Goal: Task Accomplishment & Management: Use online tool/utility

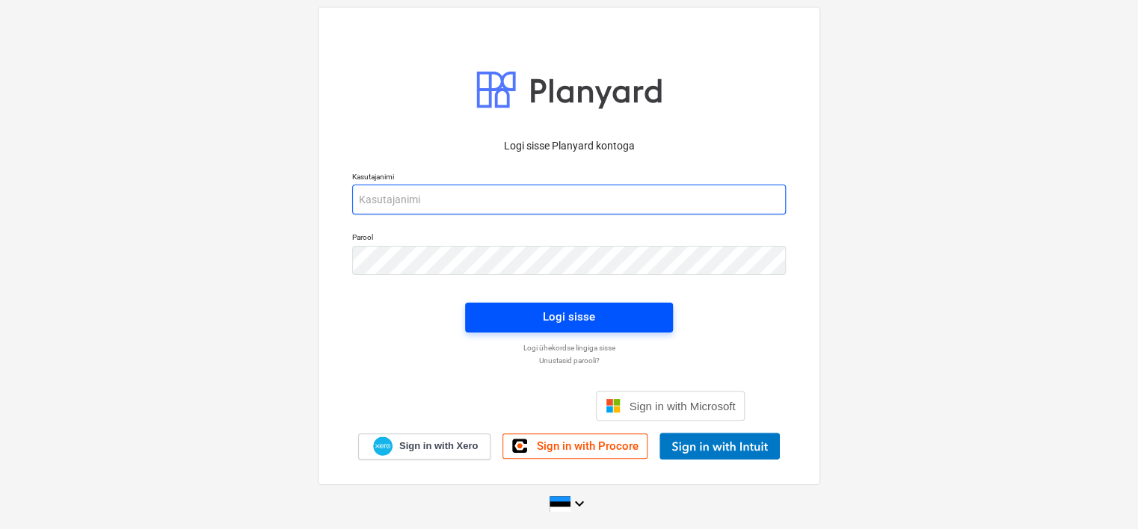
type input "[EMAIL_ADDRESS][DOMAIN_NAME]"
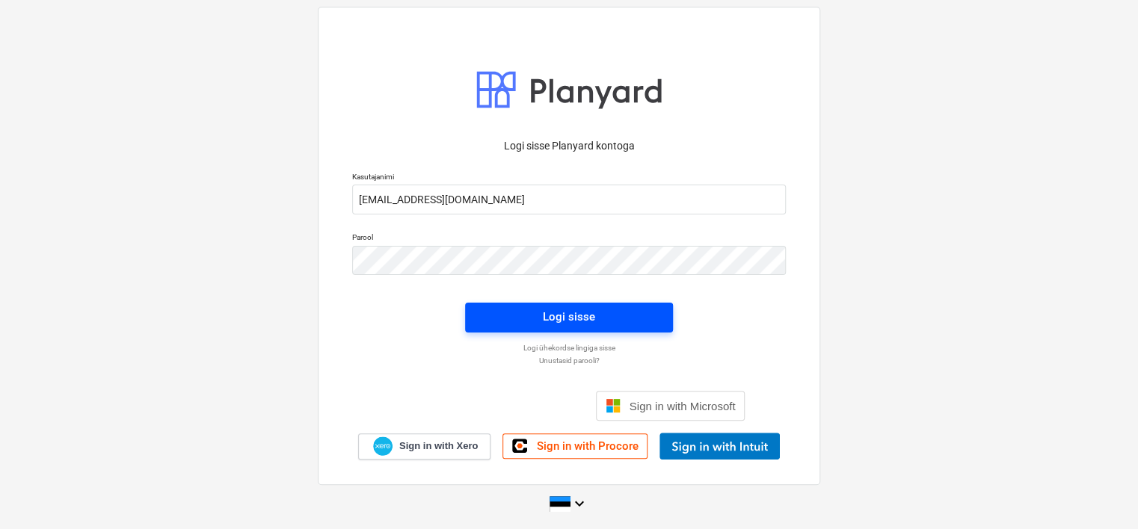
click at [526, 321] on span "Logi sisse" at bounding box center [569, 316] width 172 height 19
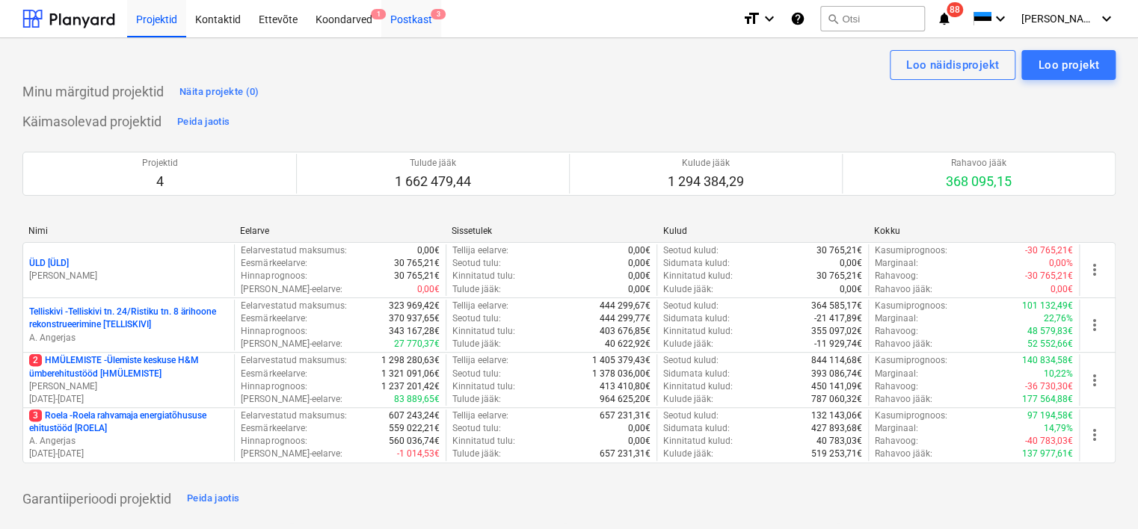
click at [419, 18] on div "Postkast 3" at bounding box center [411, 18] width 60 height 38
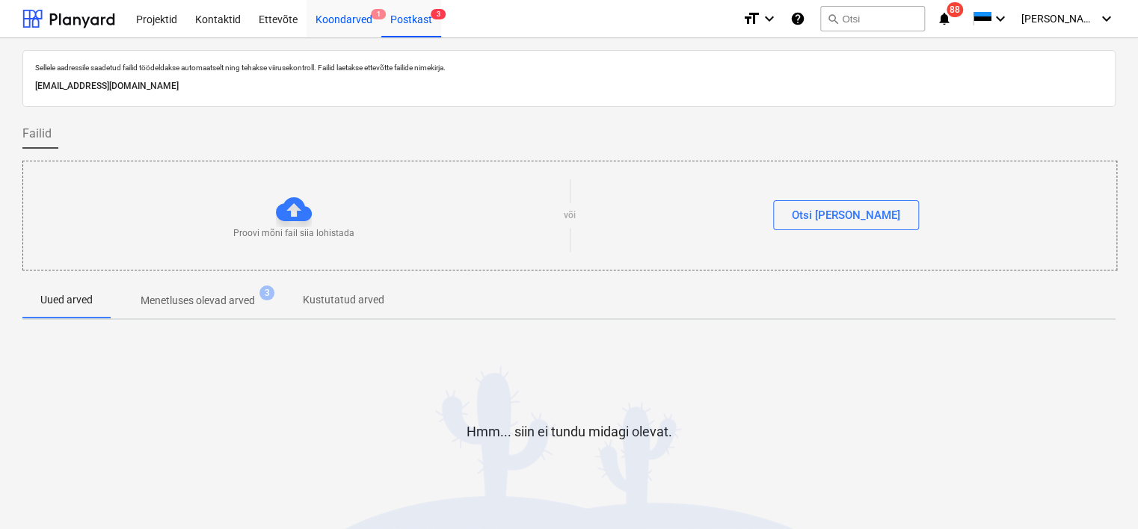
click at [343, 16] on div "Koondarved 1" at bounding box center [343, 18] width 75 height 38
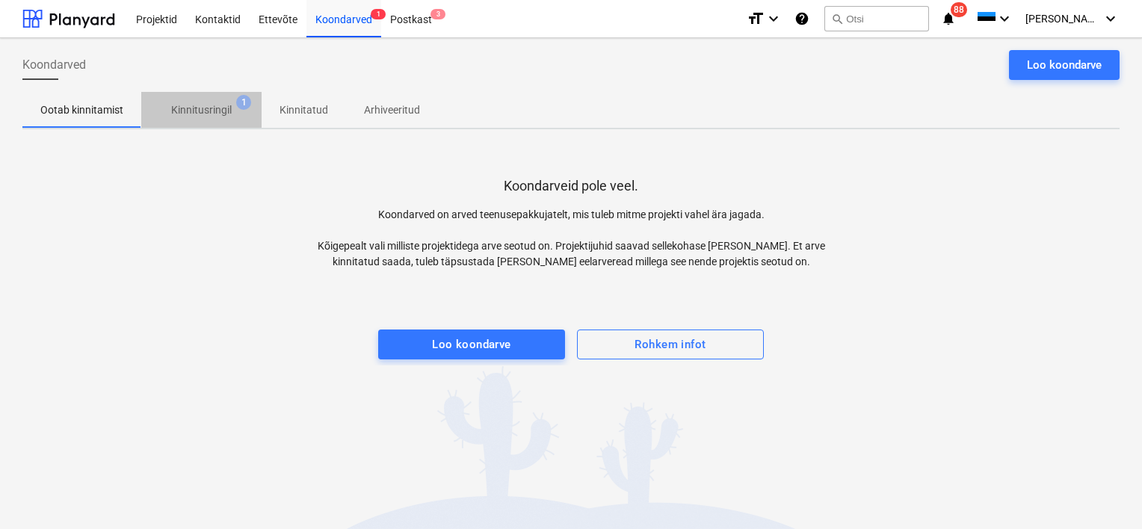
click at [197, 119] on span "Kinnitusringil 1" at bounding box center [201, 109] width 120 height 27
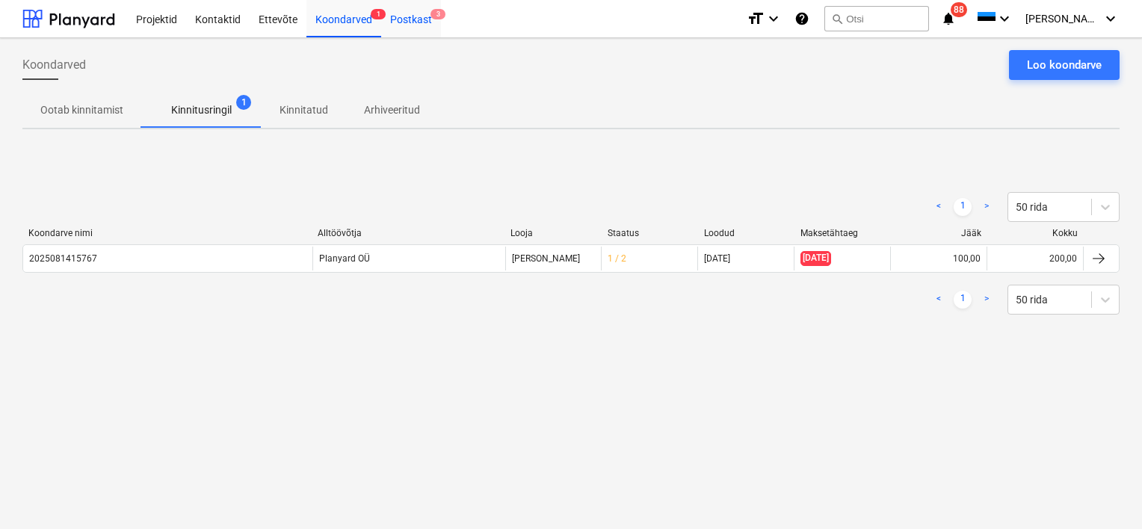
click at [413, 18] on div "Postkast 3" at bounding box center [411, 18] width 60 height 38
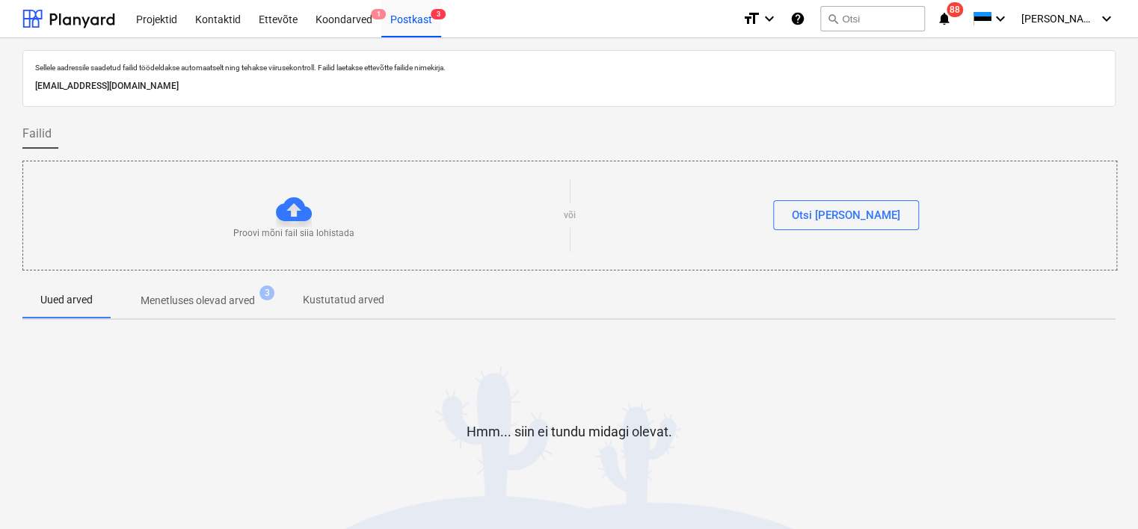
click at [218, 87] on p "[EMAIL_ADDRESS][DOMAIN_NAME]" at bounding box center [568, 86] width 1067 height 16
copy p "[EMAIL_ADDRESS][DOMAIN_NAME]"
click at [114, 488] on div at bounding box center [568, 486] width 1093 height 30
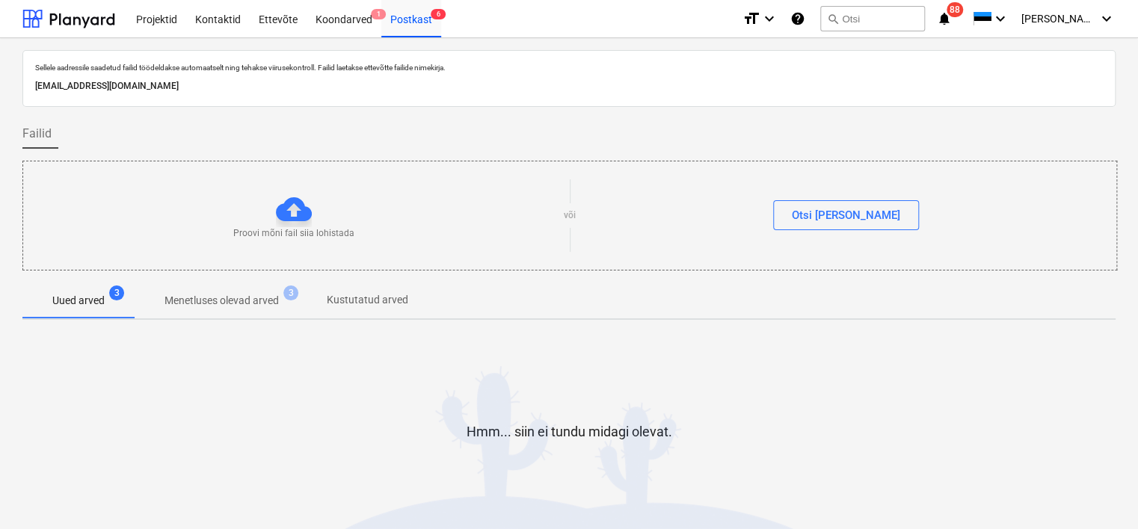
click at [998, 407] on div "Hmm... siin ei tundu midagi olevat." at bounding box center [568, 444] width 1093 height 114
click at [338, 20] on div "Koondarved 1" at bounding box center [343, 18] width 75 height 38
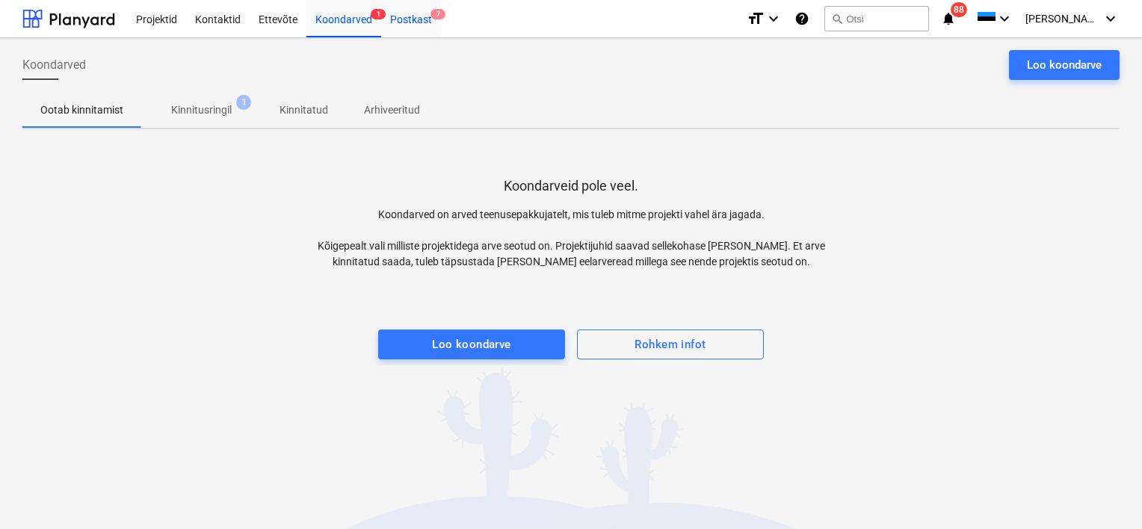
click at [422, 25] on div "Postkast 7" at bounding box center [411, 18] width 60 height 38
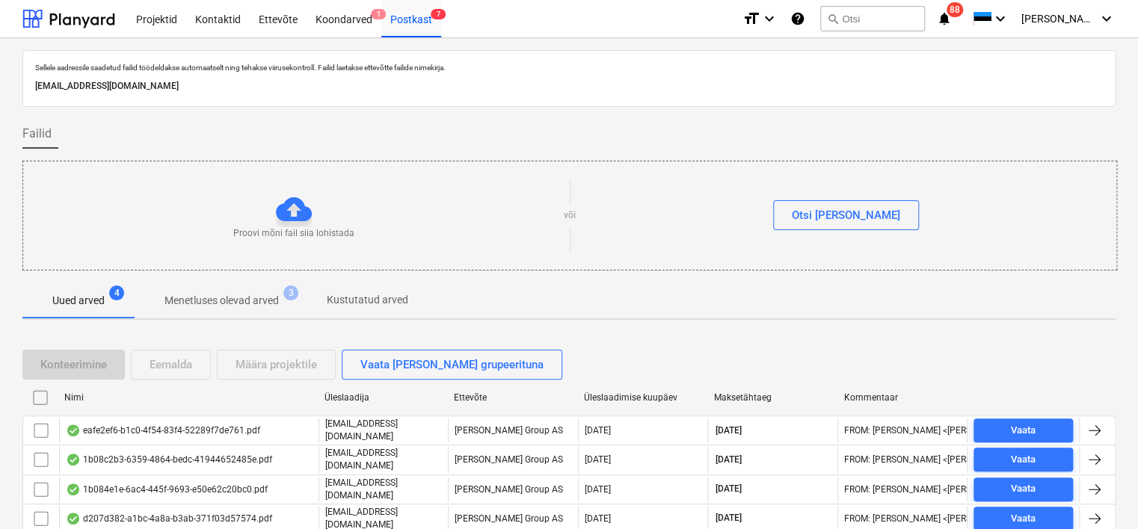
scroll to position [49, 0]
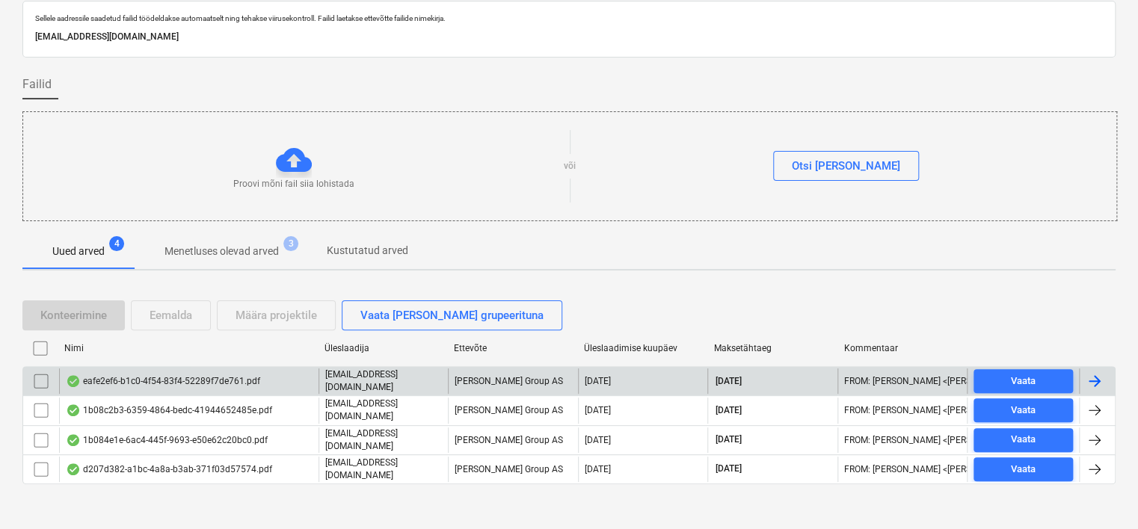
click at [235, 375] on div "eafe2ef6-b1c0-4f54-83f4-52289f7de761.pdf" at bounding box center [163, 381] width 194 height 12
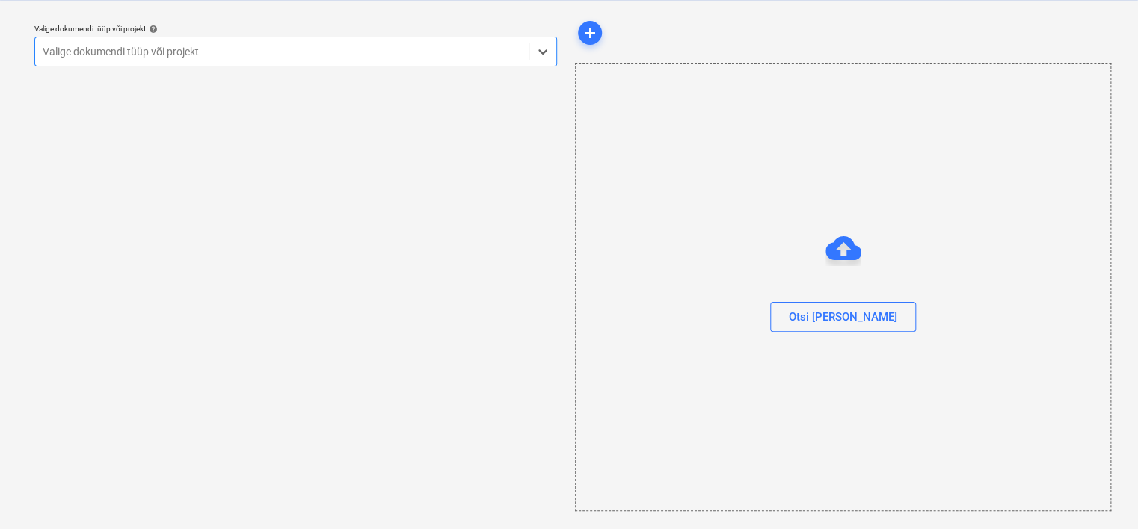
scroll to position [38, 0]
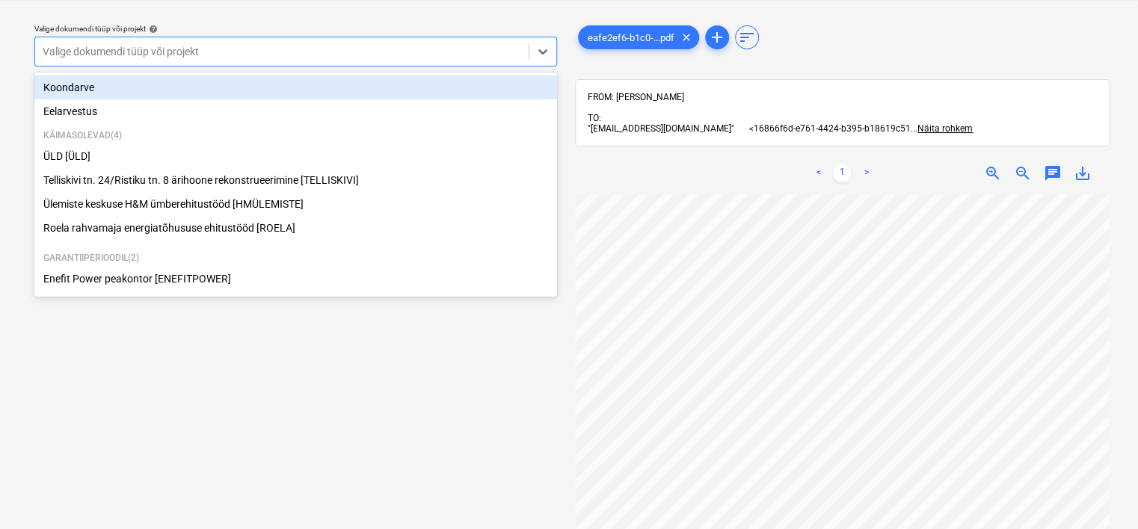
click at [345, 44] on div at bounding box center [282, 51] width 478 height 15
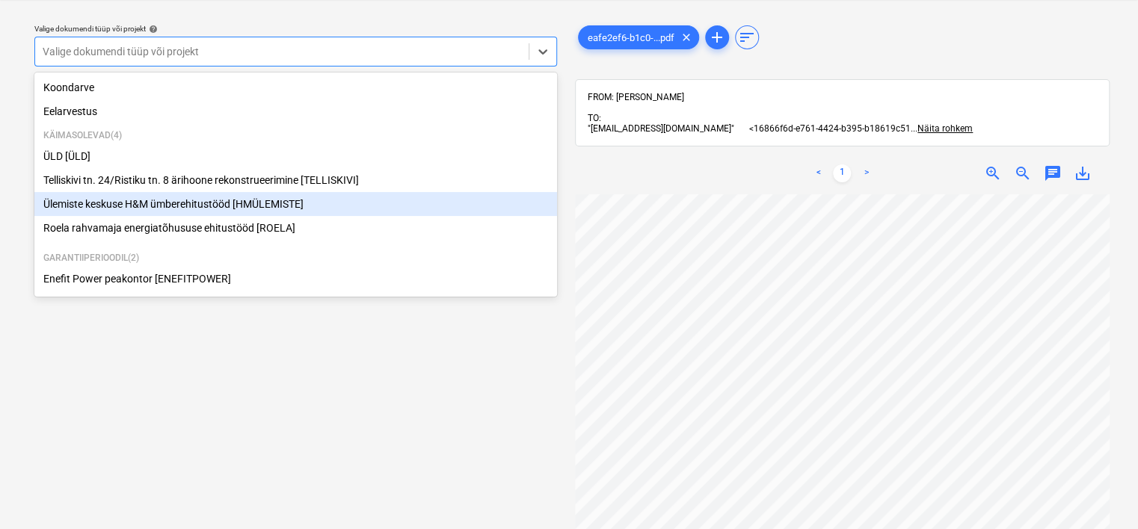
click at [299, 212] on div "Ülemiste keskuse H&M ümberehitustööd [HMÜLEMISTE]" at bounding box center [295, 204] width 522 height 24
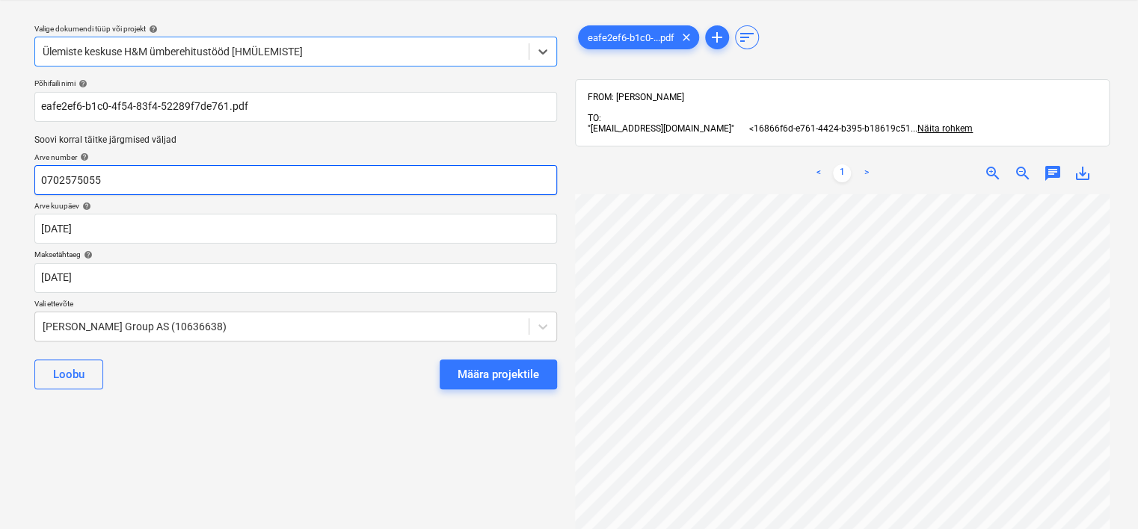
scroll to position [0, 69]
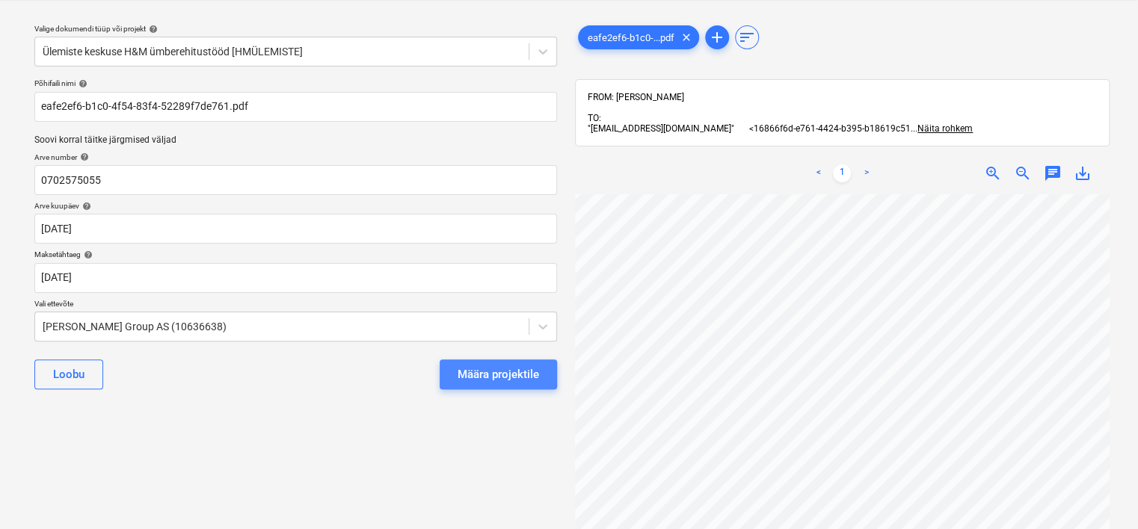
click at [511, 371] on div "Määra projektile" at bounding box center [497, 374] width 81 height 19
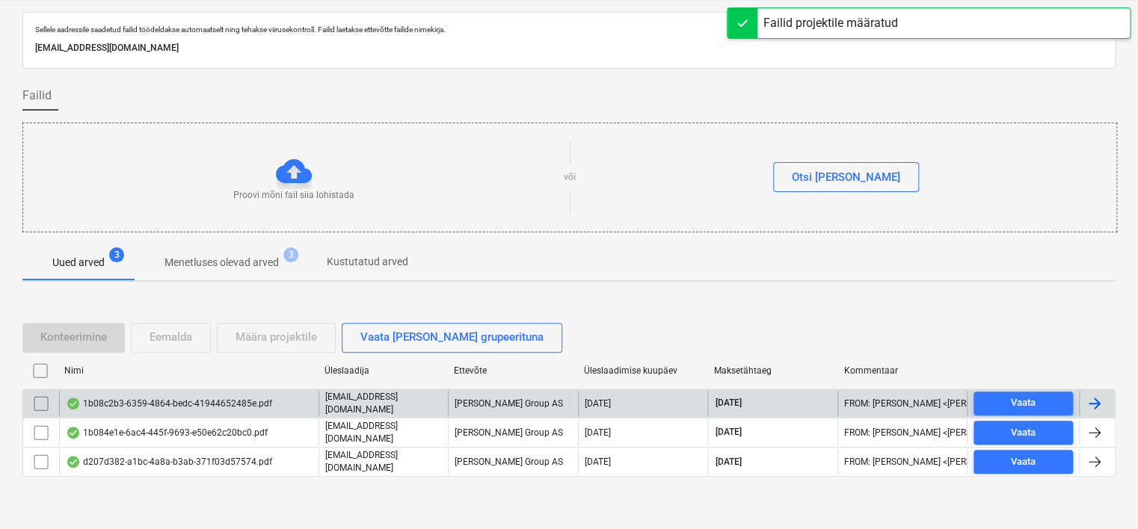
click at [239, 410] on div "1b08c2b3-6359-4864-bedc-41944652485e.pdf" at bounding box center [188, 403] width 259 height 25
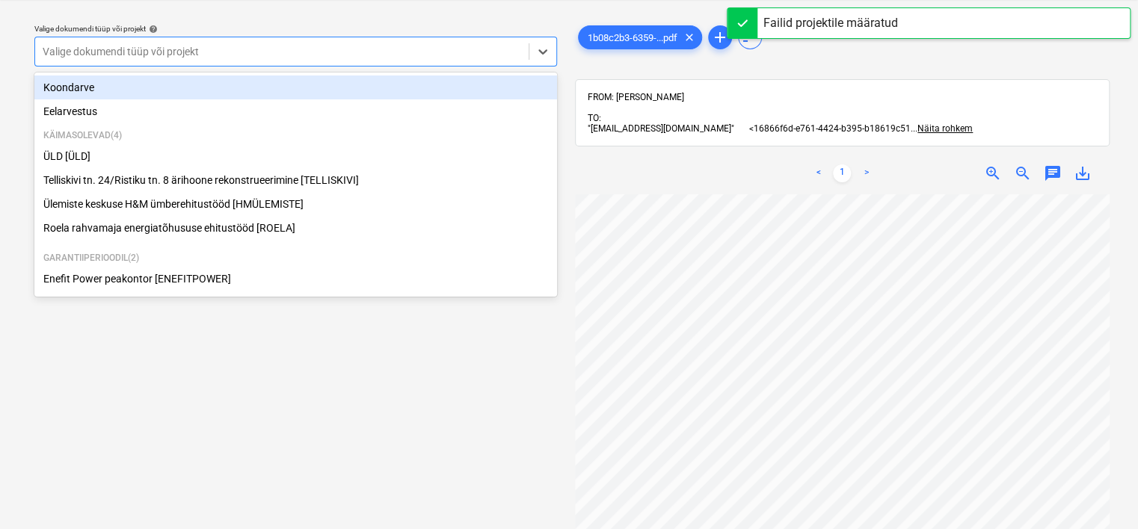
click at [314, 52] on div at bounding box center [282, 51] width 478 height 15
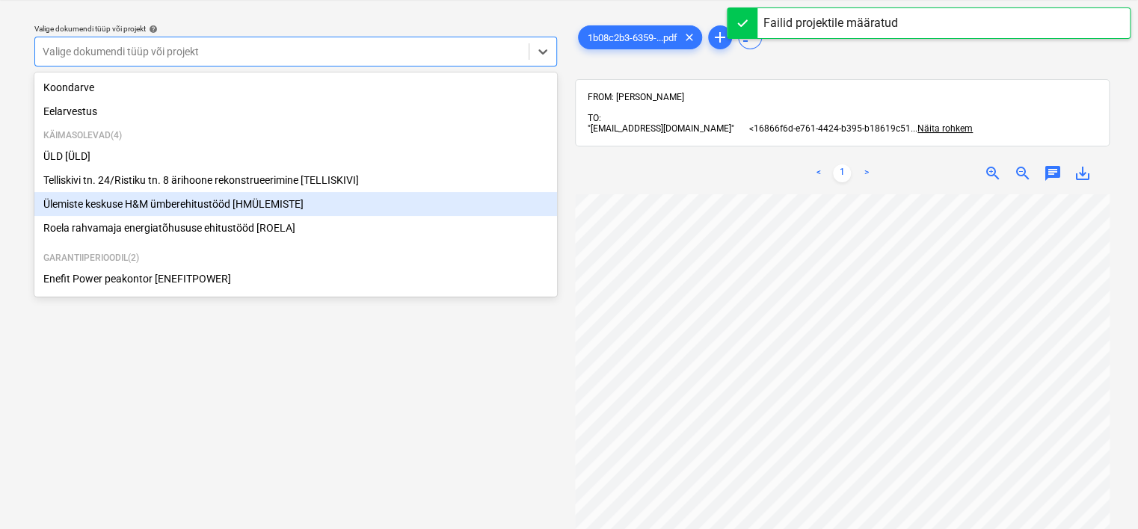
click at [229, 215] on div "Ülemiste keskuse H&M ümberehitustööd [HMÜLEMISTE]" at bounding box center [295, 204] width 522 height 24
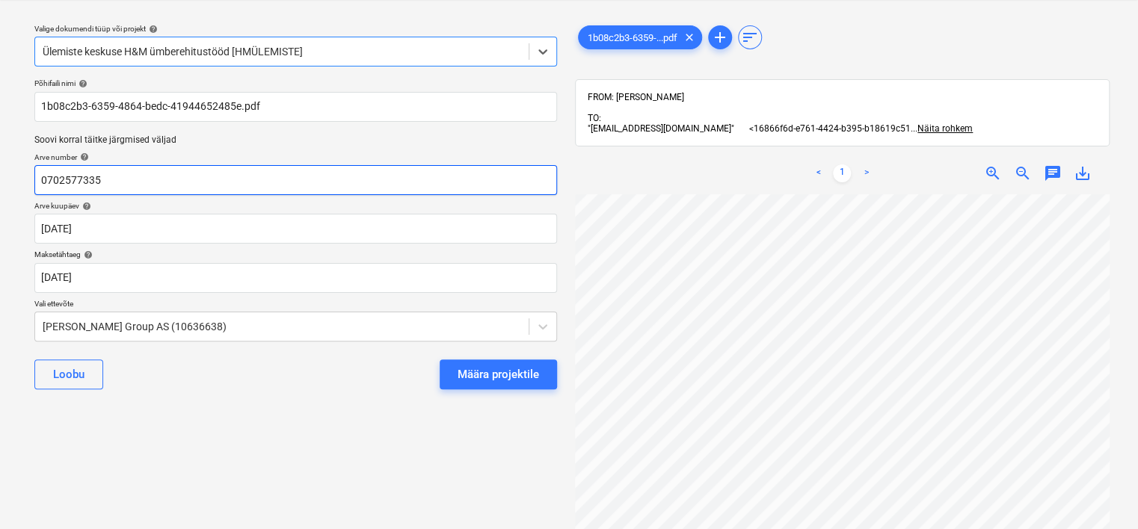
scroll to position [0, 75]
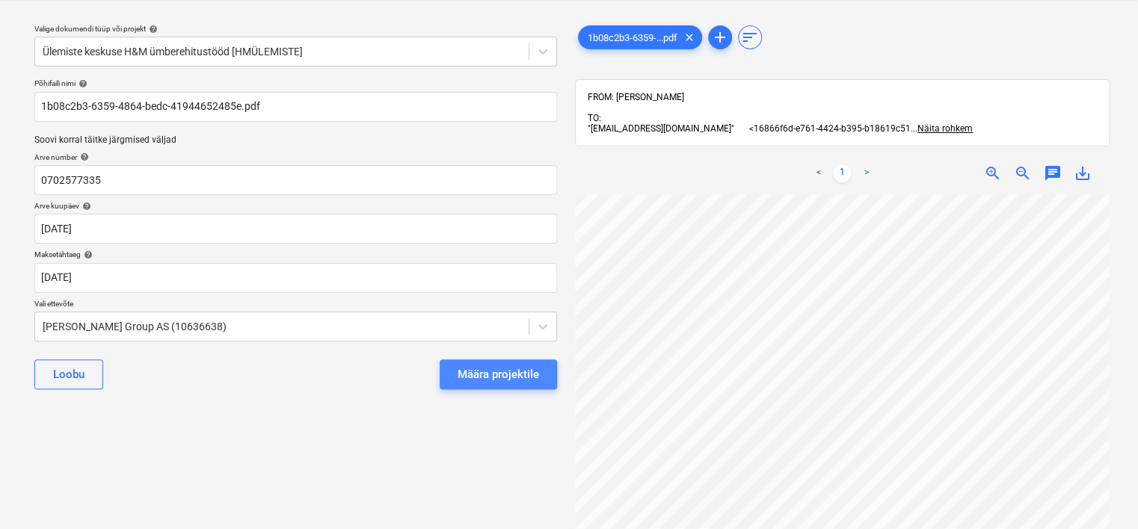
click at [520, 380] on div "Määra projektile" at bounding box center [497, 374] width 81 height 19
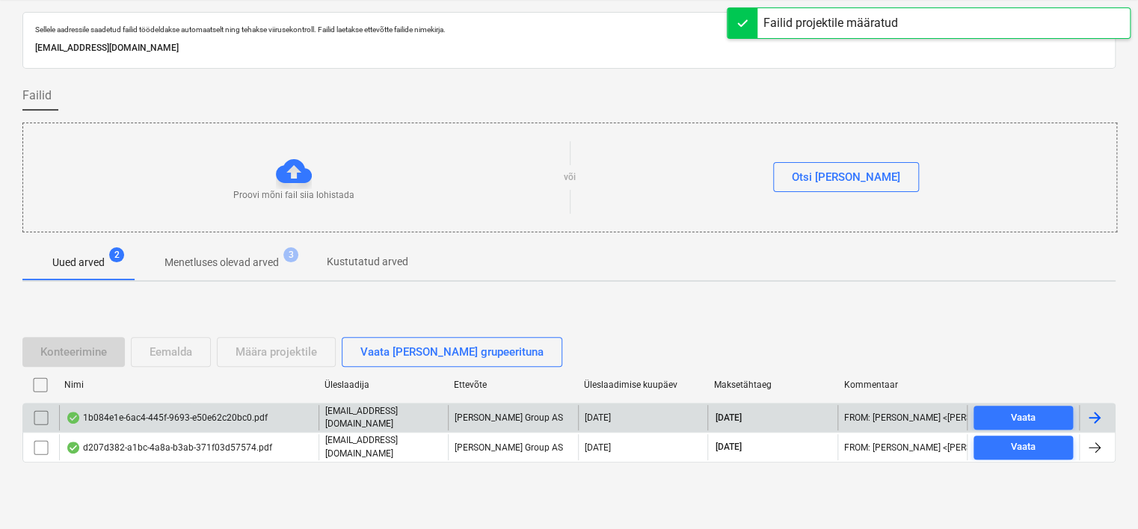
click at [218, 422] on div "1b084e1e-6ac4-445f-9693-e50e62c20bc0.pdf" at bounding box center [167, 418] width 202 height 12
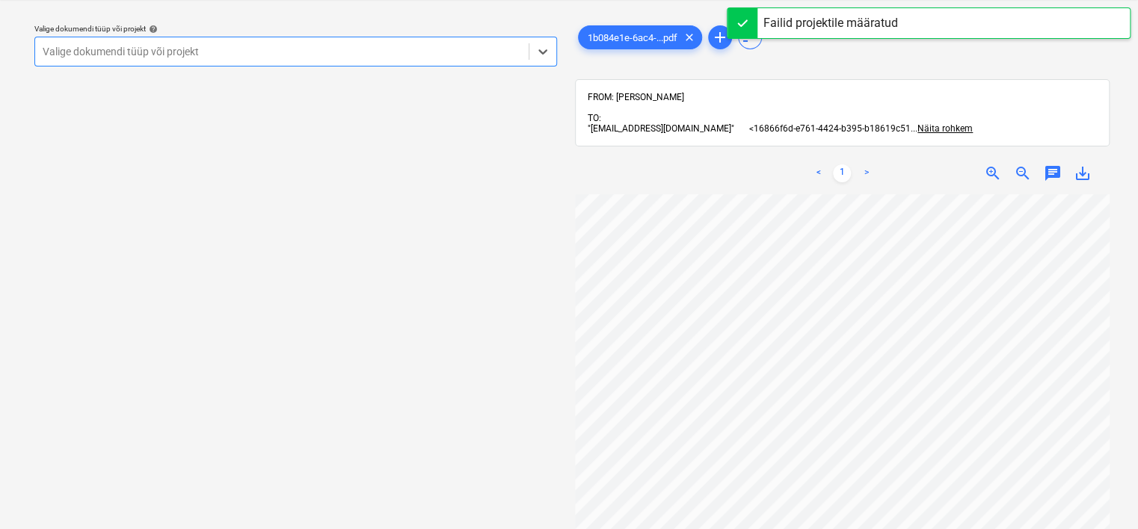
click at [347, 48] on div at bounding box center [282, 51] width 478 height 15
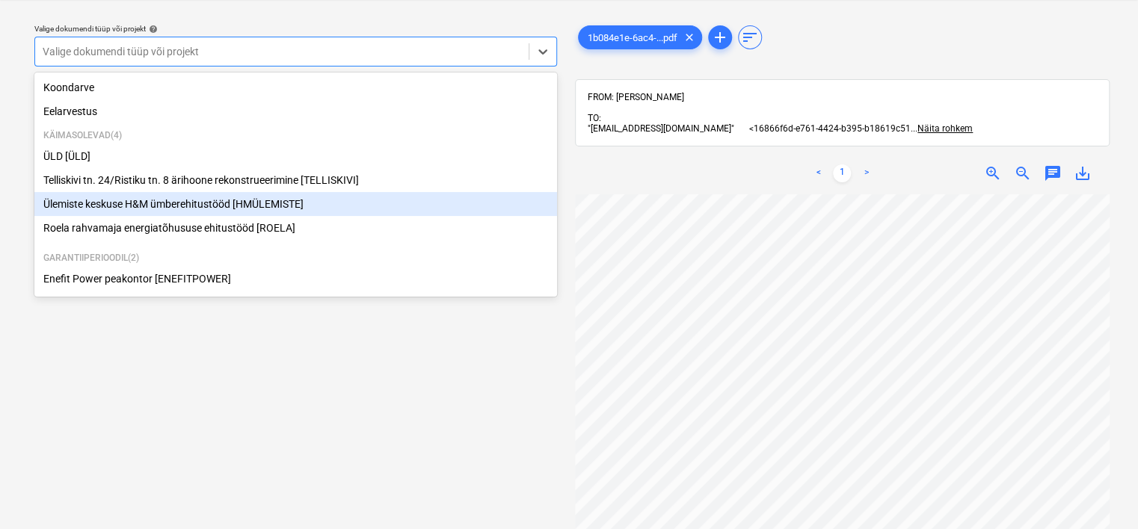
click at [238, 206] on div "Ülemiste keskuse H&M ümberehitustööd [HMÜLEMISTE]" at bounding box center [295, 204] width 522 height 24
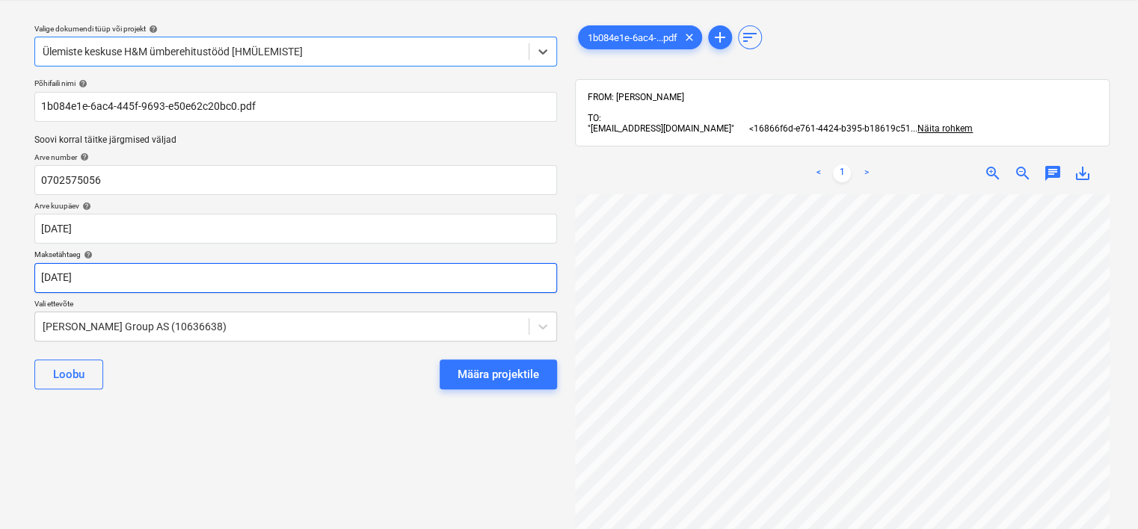
scroll to position [0, 123]
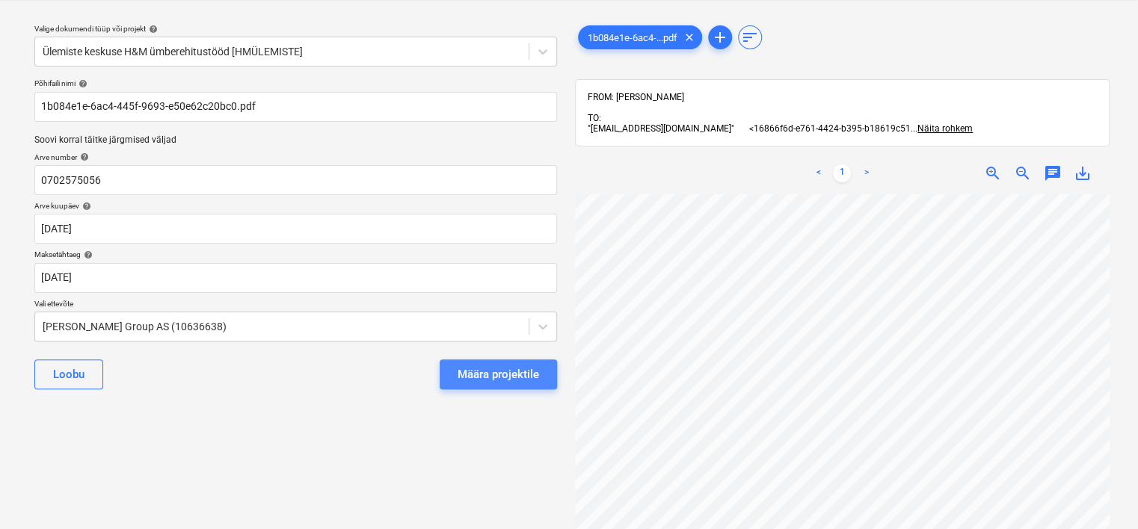
click at [522, 377] on div "Määra projektile" at bounding box center [497, 374] width 81 height 19
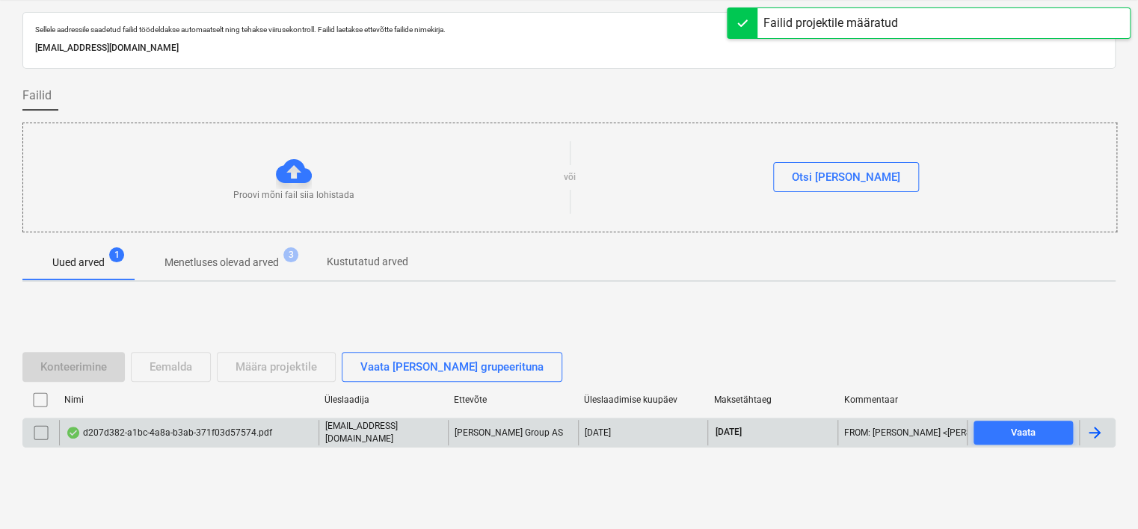
click at [179, 431] on div "d207d382-a1bc-4a8a-b3ab-371f03d57574.pdf" at bounding box center [169, 433] width 206 height 12
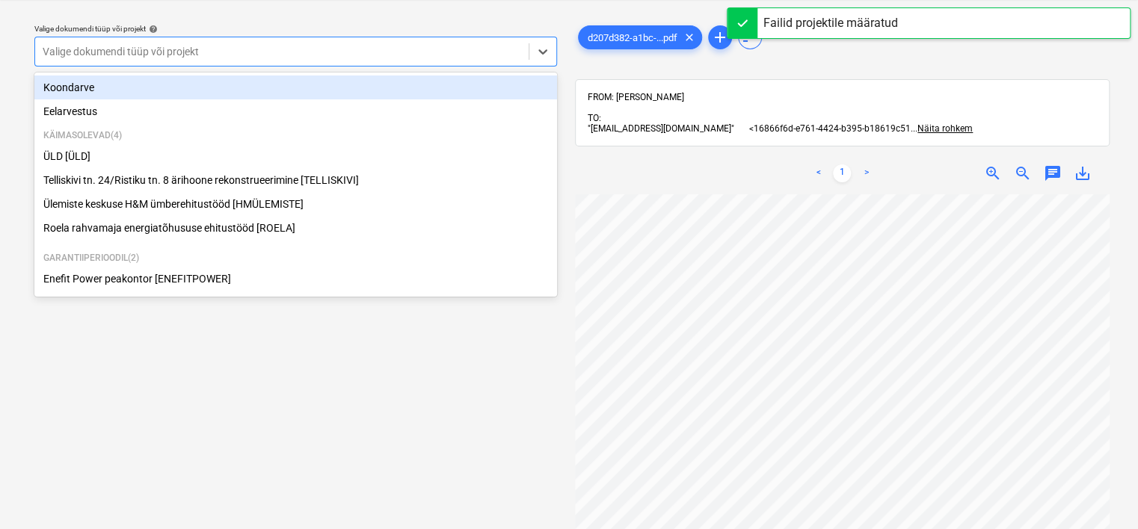
click at [268, 52] on div at bounding box center [282, 51] width 478 height 15
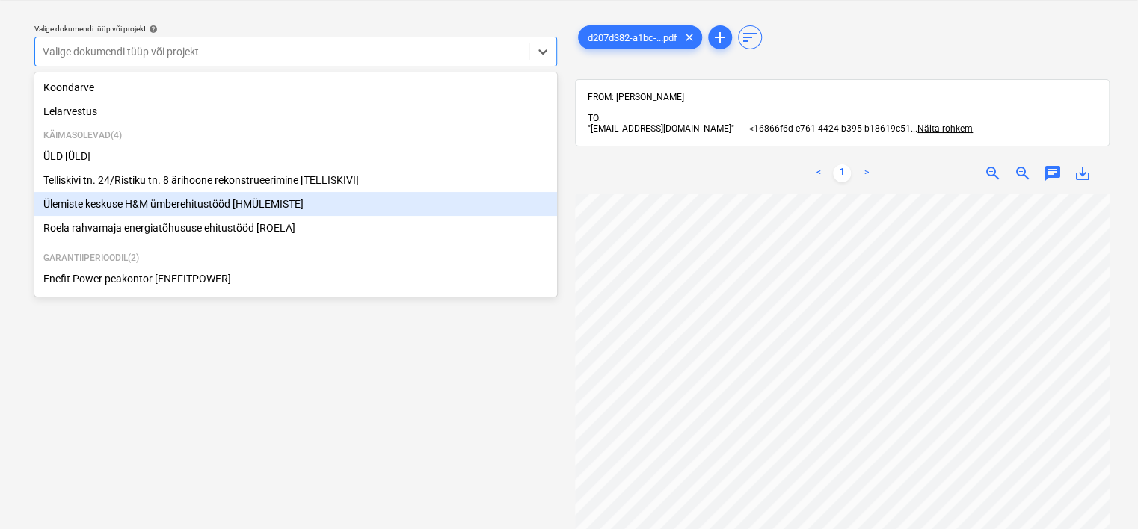
click at [189, 209] on div "Ülemiste keskuse H&M ümberehitustööd [HMÜLEMISTE]" at bounding box center [295, 204] width 522 height 24
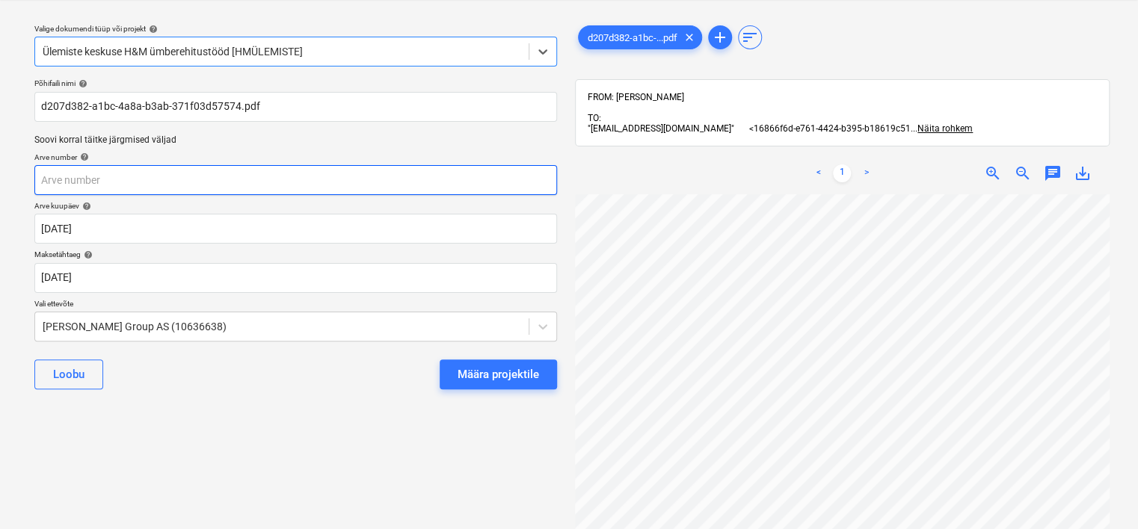
scroll to position [0, 79]
click at [203, 181] on input "text" at bounding box center [295, 180] width 522 height 30
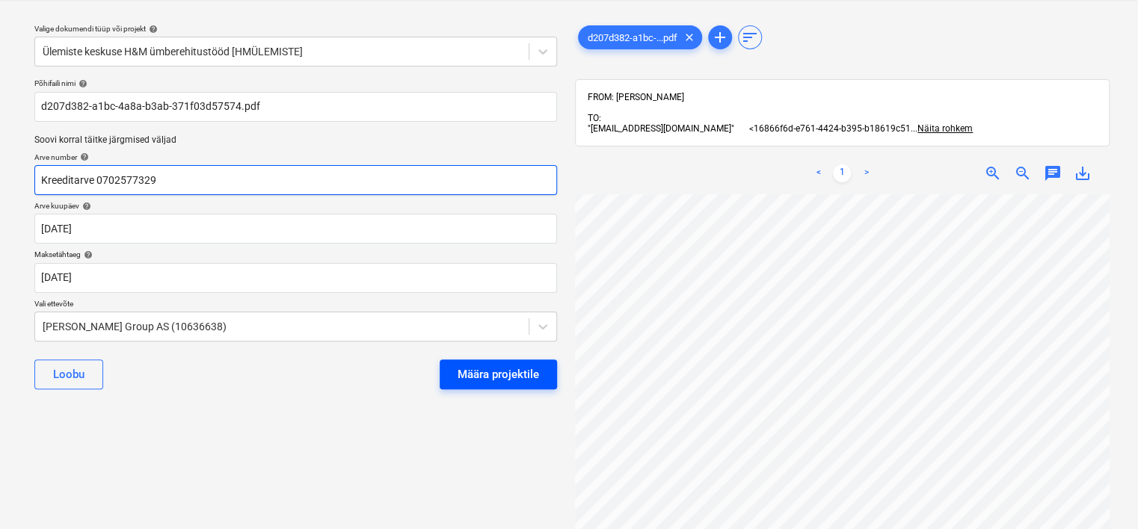
type input "Kreeditarve 0702577329"
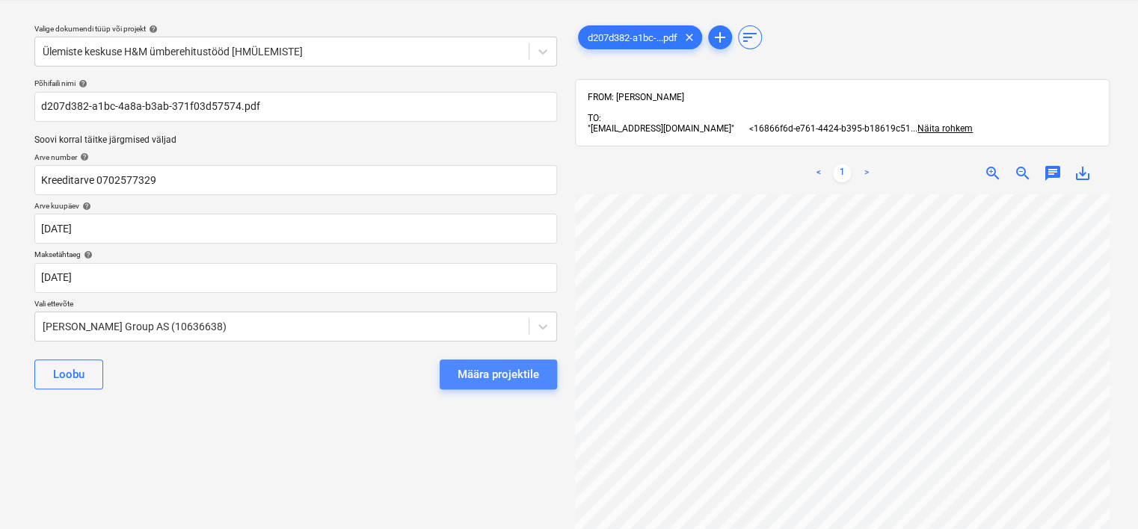
click at [478, 374] on div "Määra projektile" at bounding box center [497, 374] width 81 height 19
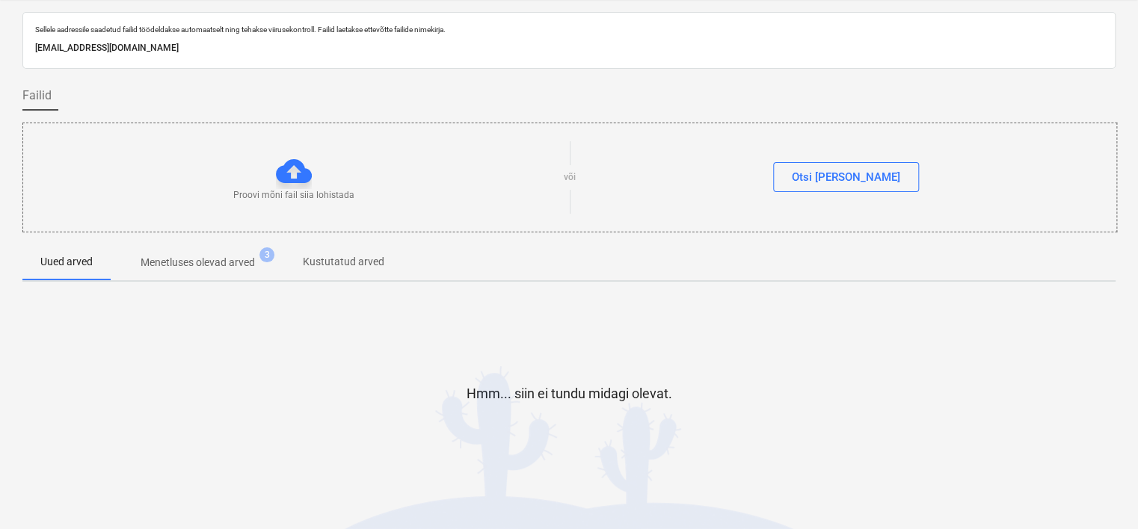
click at [126, 493] on div "Hmm... siin ei tundu midagi olevat." at bounding box center [568, 406] width 1093 height 224
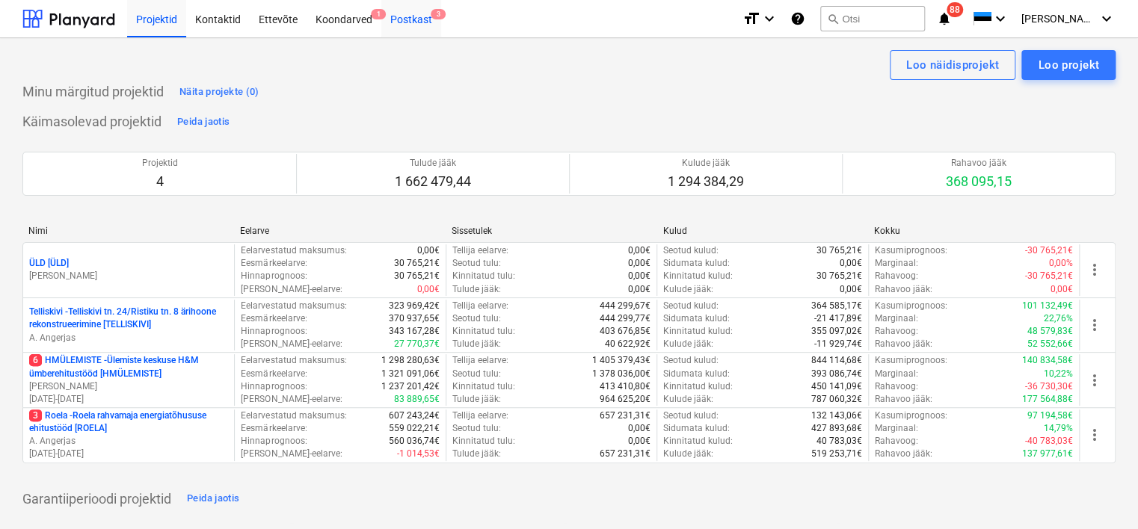
click at [411, 17] on div "Postkast 3" at bounding box center [411, 18] width 60 height 38
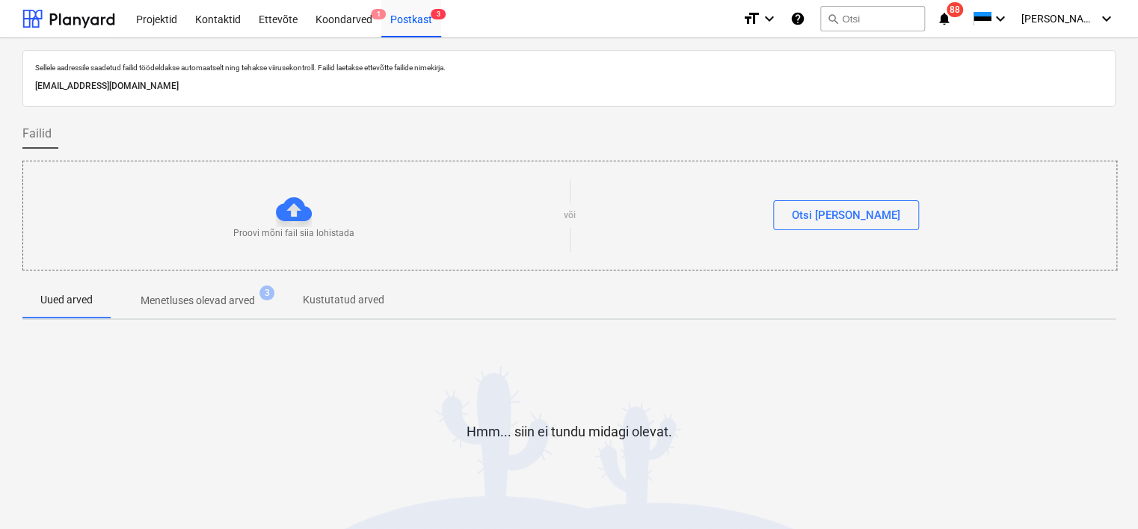
click at [215, 83] on p "[EMAIL_ADDRESS][DOMAIN_NAME]" at bounding box center [568, 86] width 1067 height 16
copy p "[EMAIL_ADDRESS][DOMAIN_NAME]"
click at [13, 445] on div "Sellele aadressile saadetud failid töödeldakse automaatselt ning tehakse viirus…" at bounding box center [569, 309] width 1138 height 542
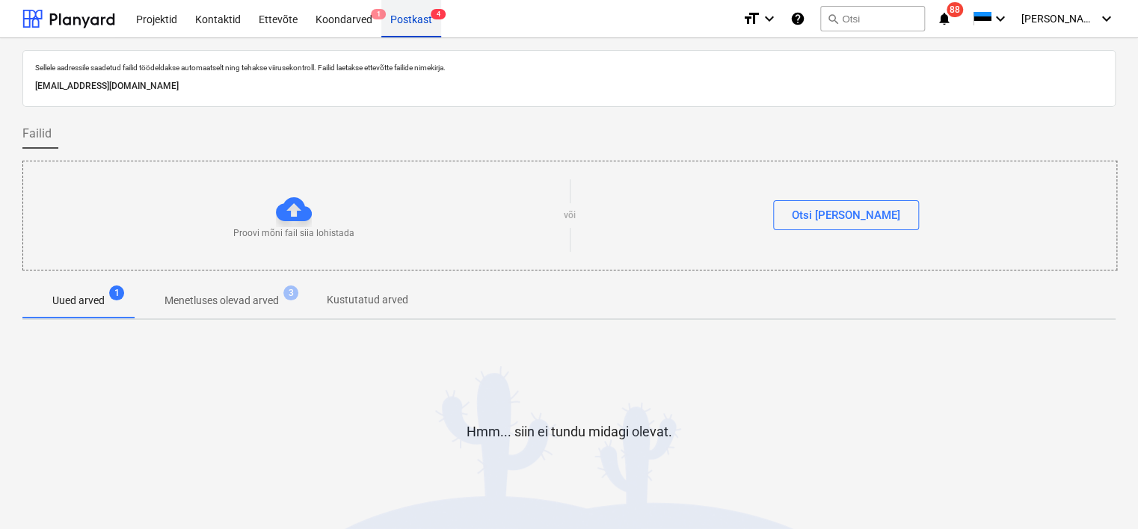
click at [412, 20] on div "Postkast 4" at bounding box center [411, 18] width 60 height 38
click at [323, 24] on div "Koondarved 1" at bounding box center [343, 18] width 75 height 38
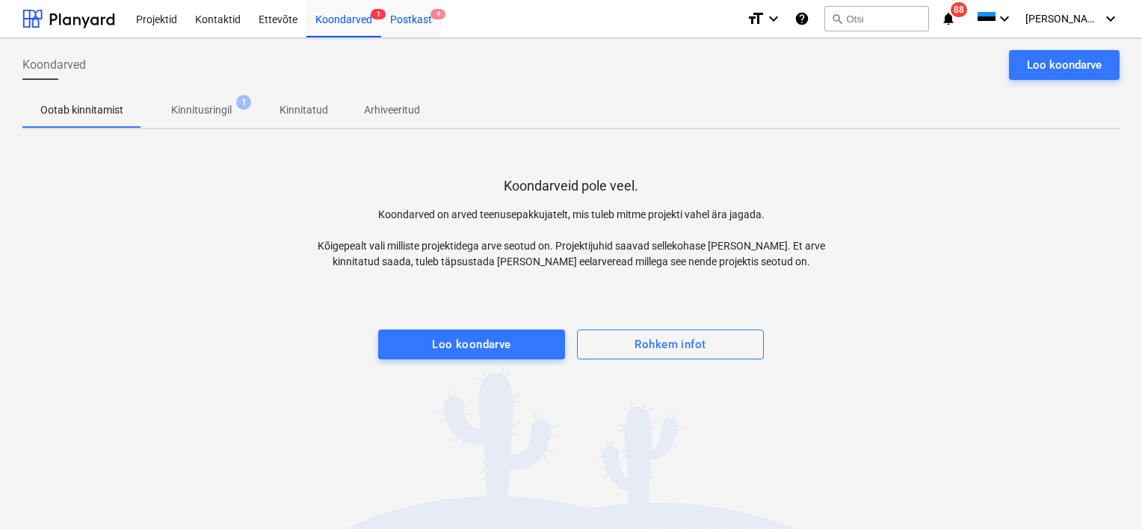
click at [420, 16] on div "Postkast 4" at bounding box center [411, 18] width 60 height 38
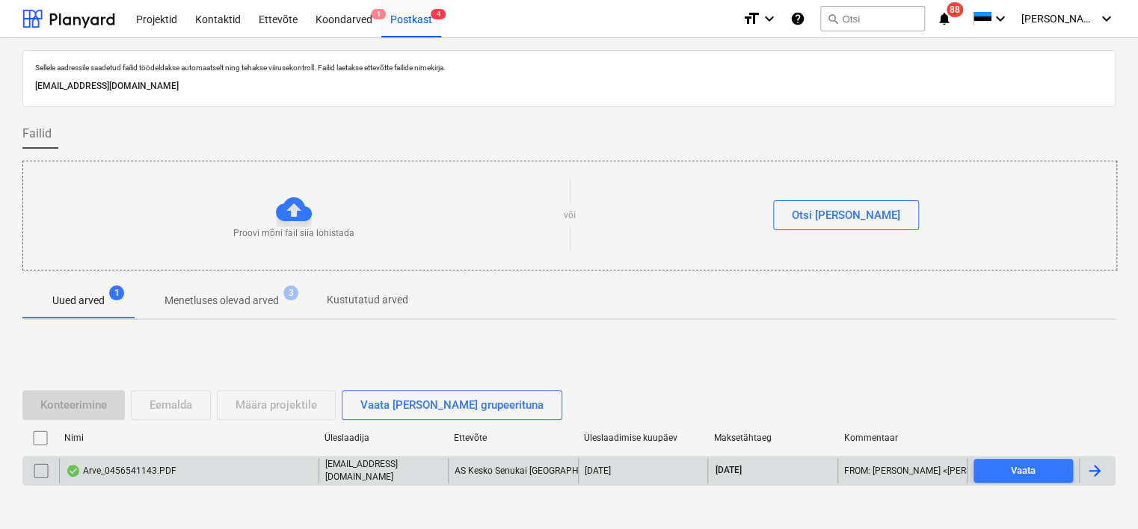
click at [158, 465] on div "Arve_0456541143.PDF" at bounding box center [121, 471] width 111 height 12
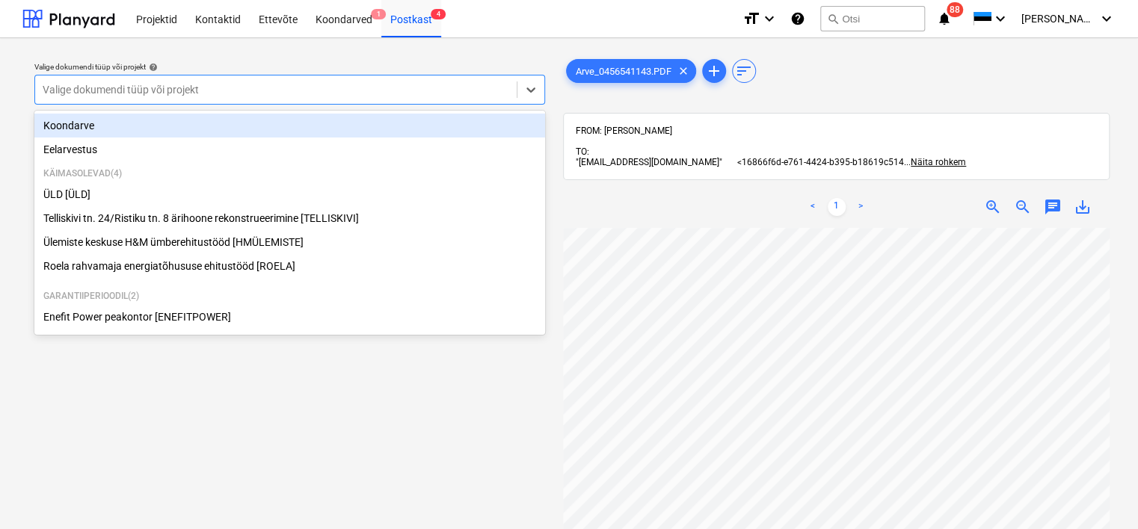
click at [323, 95] on div at bounding box center [276, 89] width 466 height 15
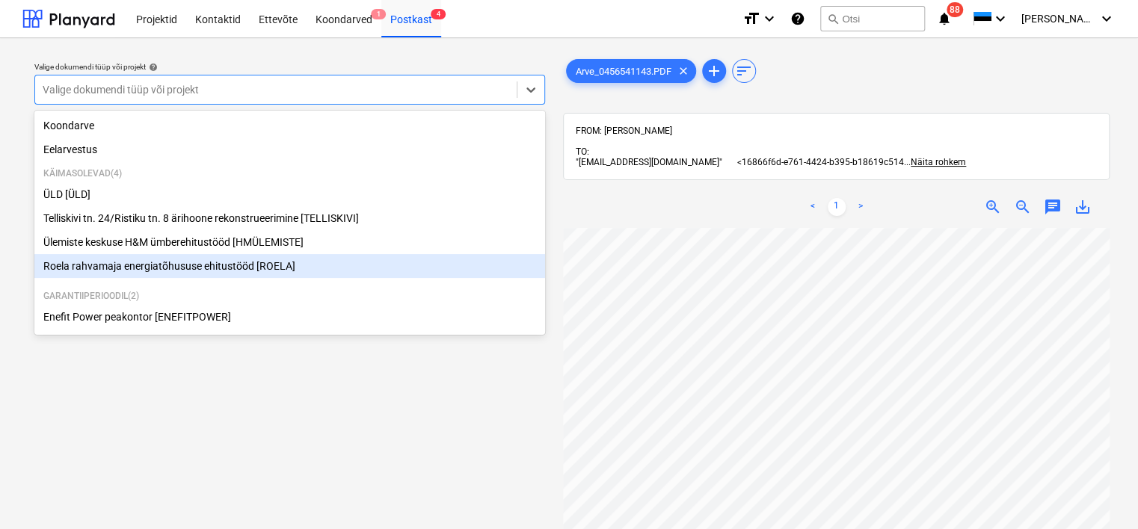
click at [257, 274] on div "Roela rahvamaja energiatõhususe ehitustööd [ROELA]" at bounding box center [289, 266] width 510 height 24
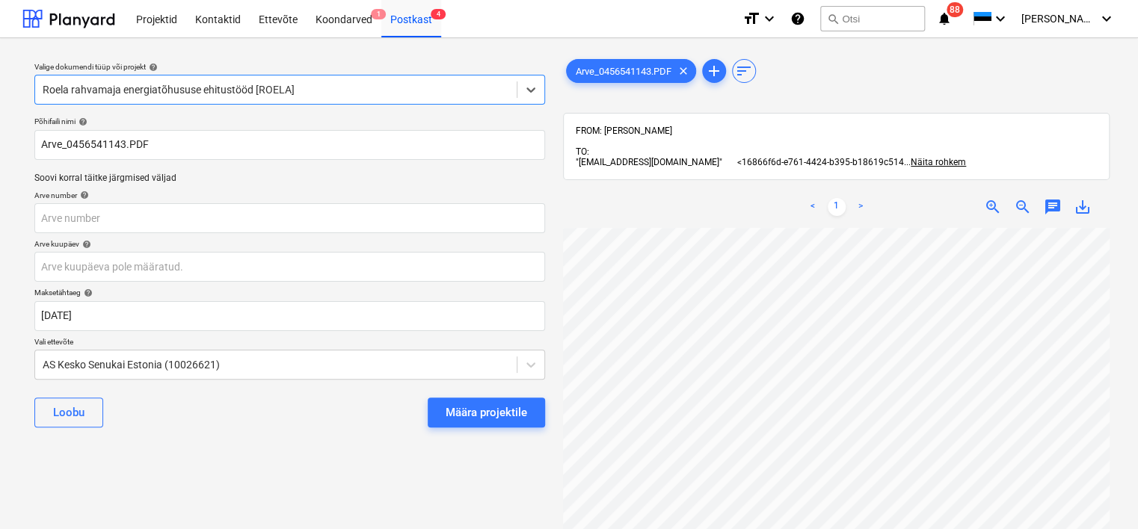
scroll to position [0, 75]
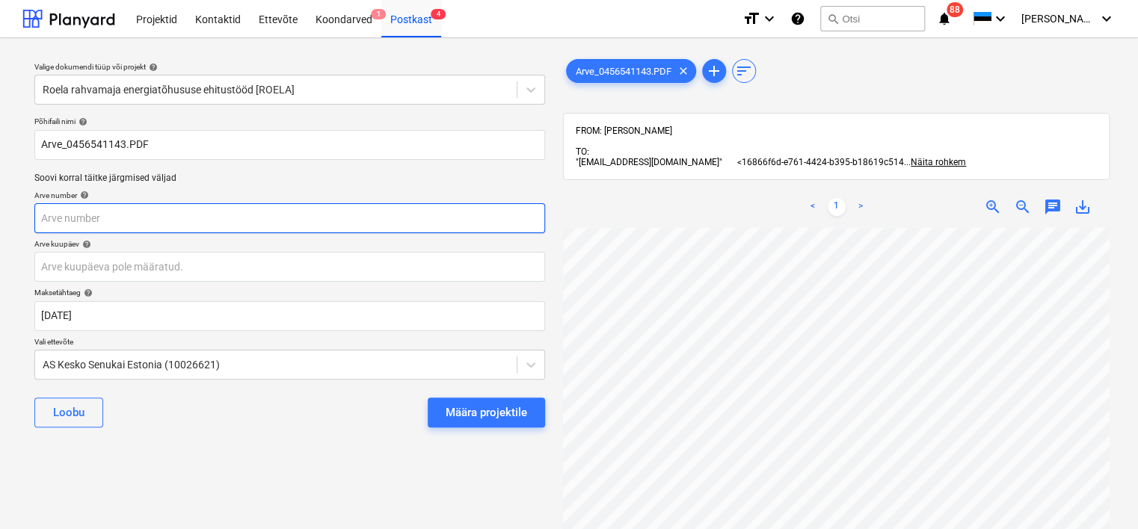
click at [215, 222] on input "text" at bounding box center [289, 218] width 510 height 30
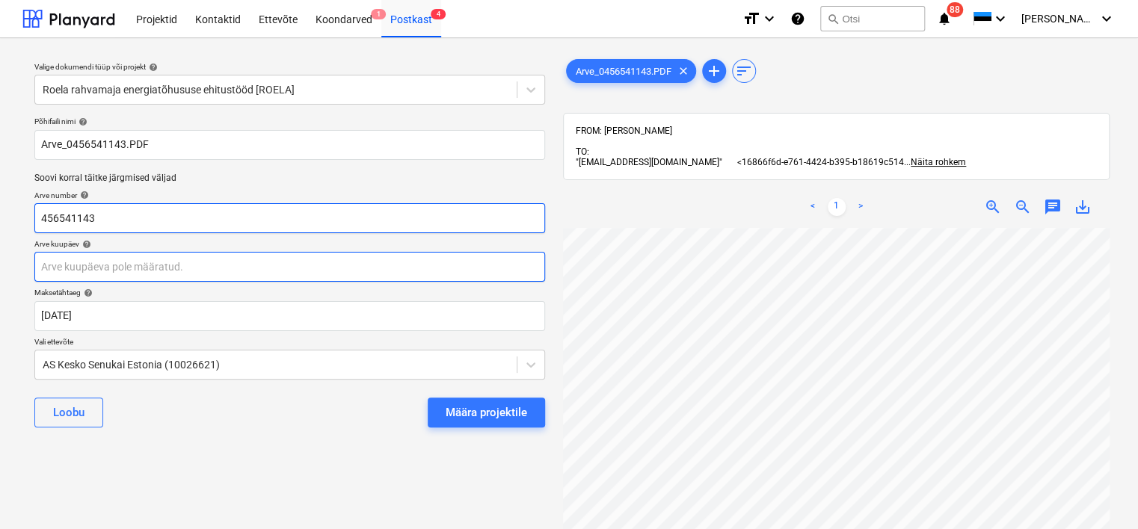
type input "456541143"
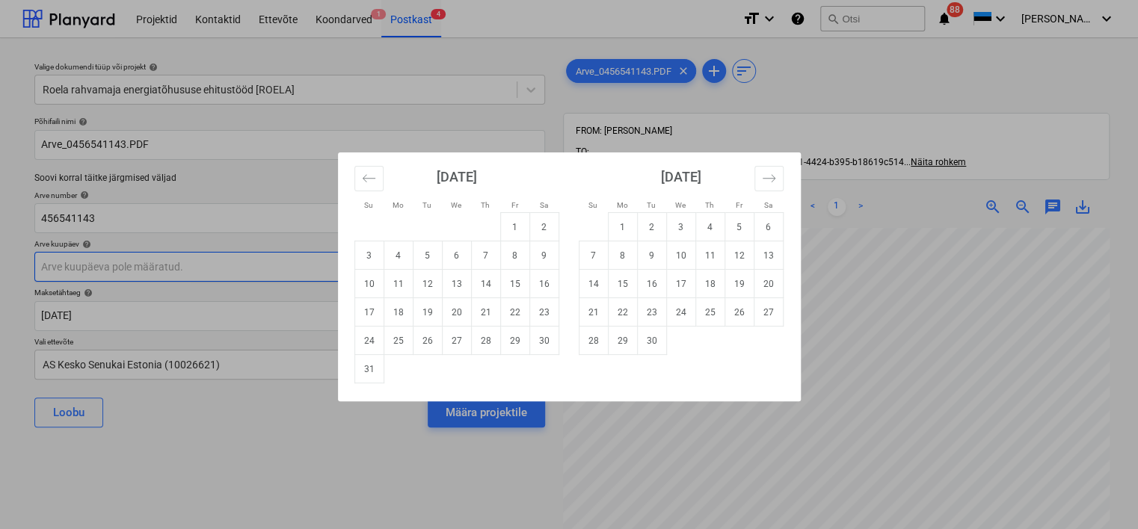
click at [146, 263] on body "Projektid Kontaktid Ettevõte Koondarved 1 Postkast 4 format_size keyboard_arrow…" at bounding box center [569, 264] width 1138 height 529
click at [483, 311] on td "21" at bounding box center [485, 312] width 29 height 28
type input "[DATE]"
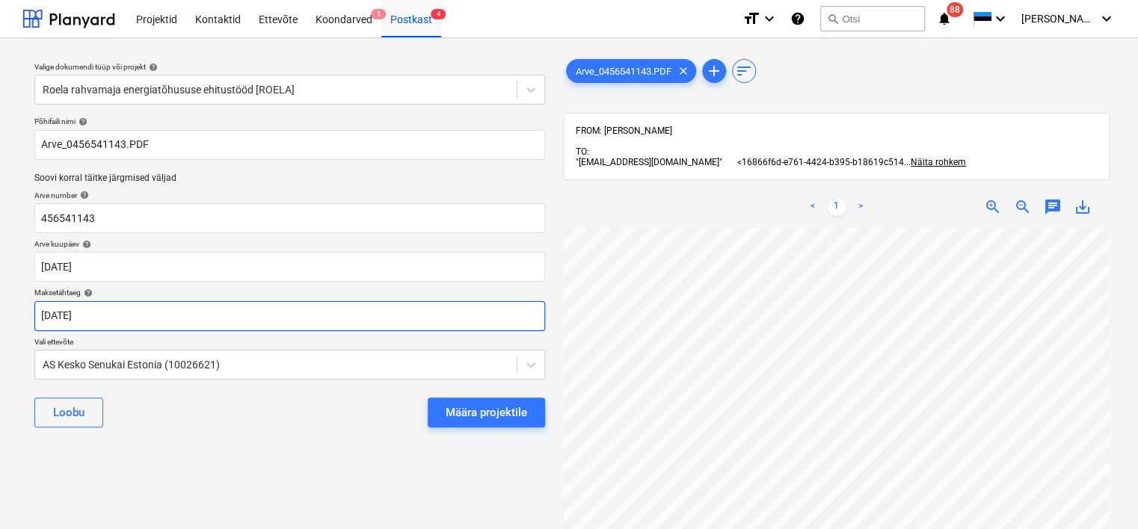
scroll to position [50, 75]
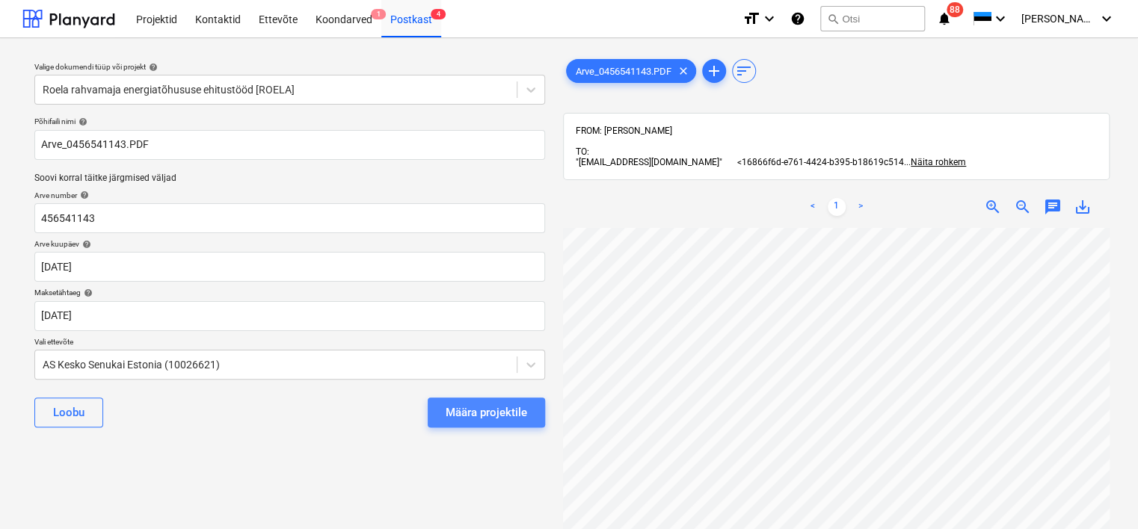
click at [489, 406] on div "Määra projektile" at bounding box center [485, 412] width 81 height 19
